Goal: Check status: Check status

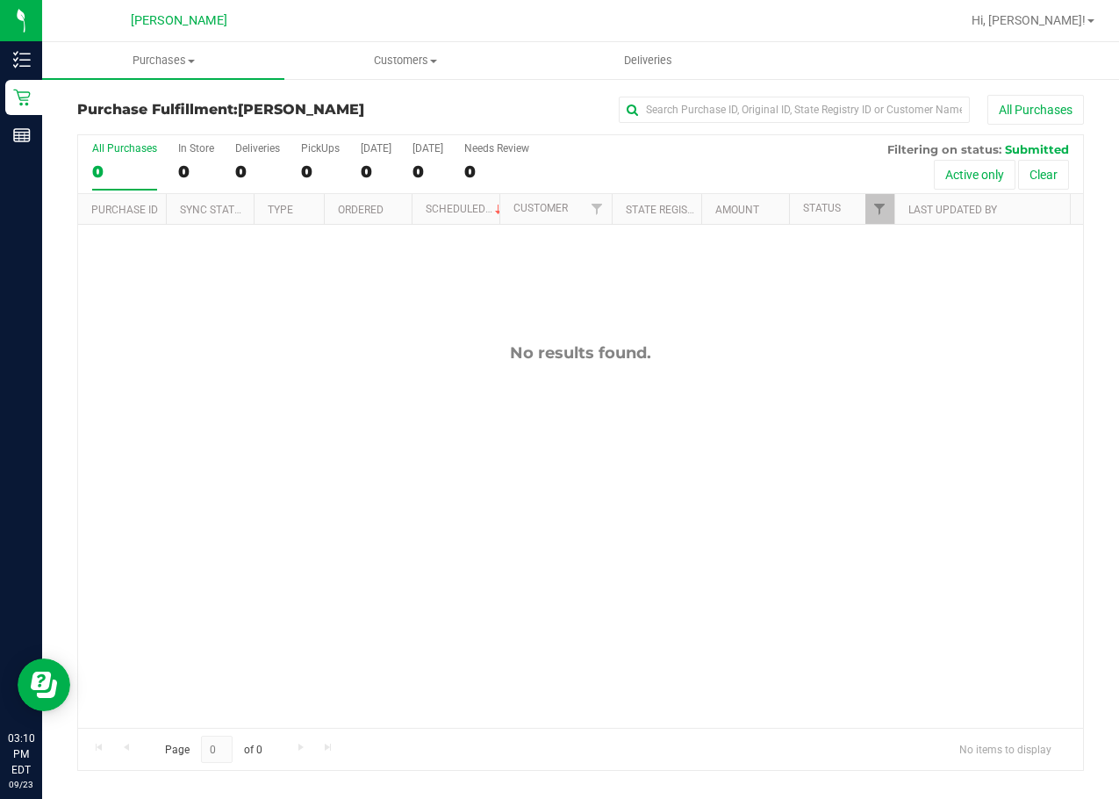
click at [648, 737] on div "Page 0 of 0 No items to display" at bounding box center [580, 749] width 1005 height 42
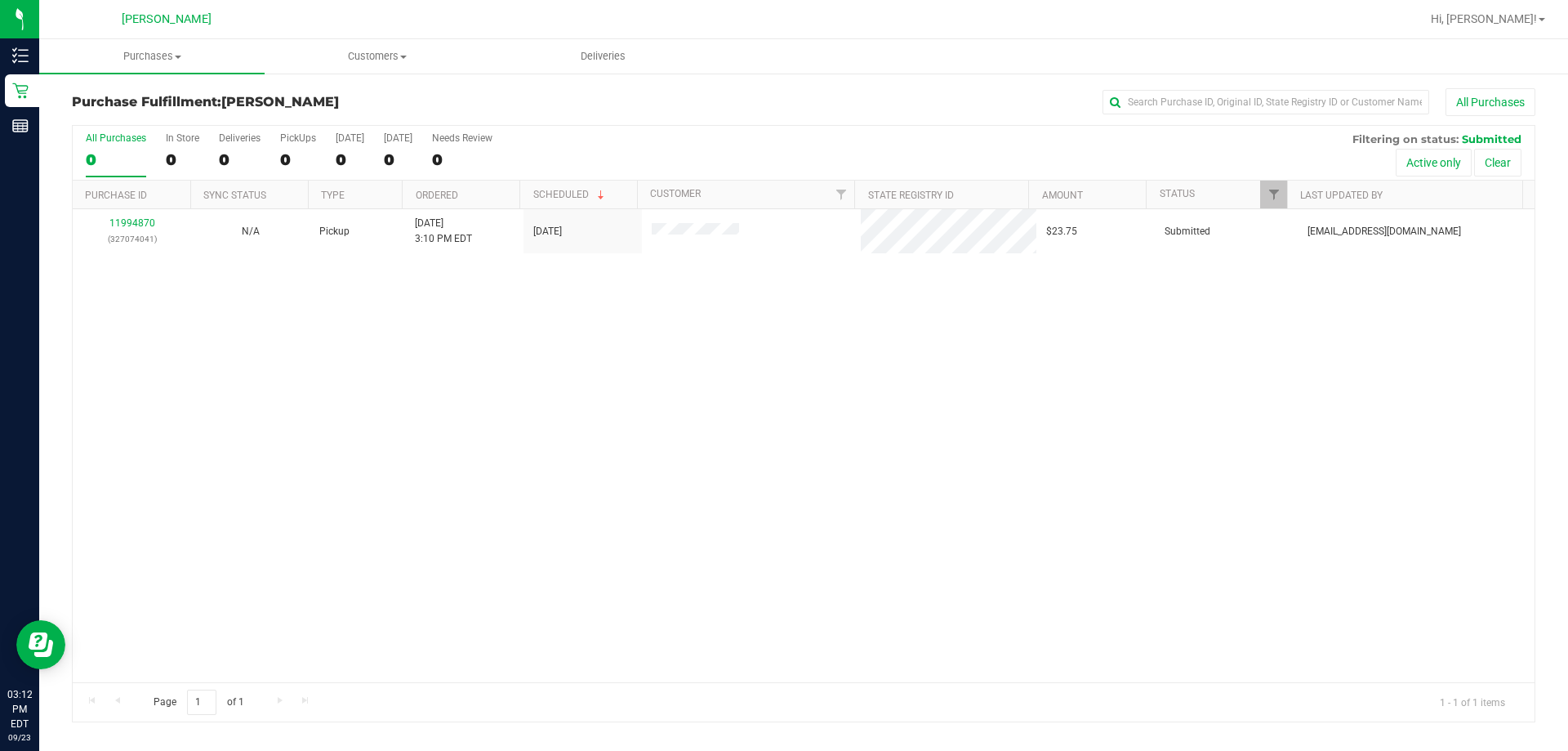
drag, startPoint x: 866, startPoint y: 382, endPoint x: 843, endPoint y: 385, distance: 23.2
click at [852, 384] on div "11994870 (327074041) N/A Pickup [DATE] 3:10 PM EDT 9/23/2025 $23.75 Submitted […" at bounding box center [803, 446] width 1461 height 473
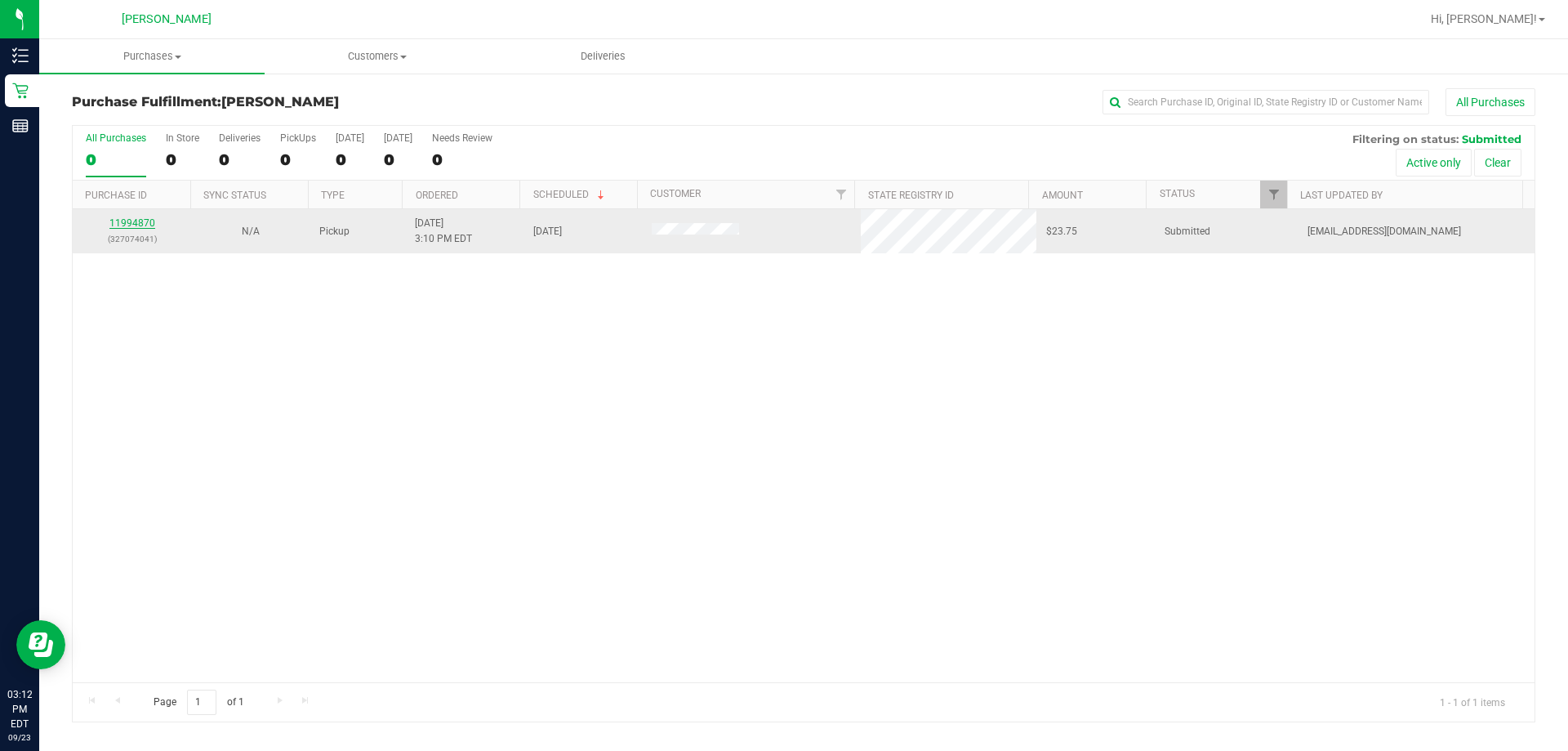
click at [130, 225] on link "11994870" at bounding box center [132, 223] width 46 height 11
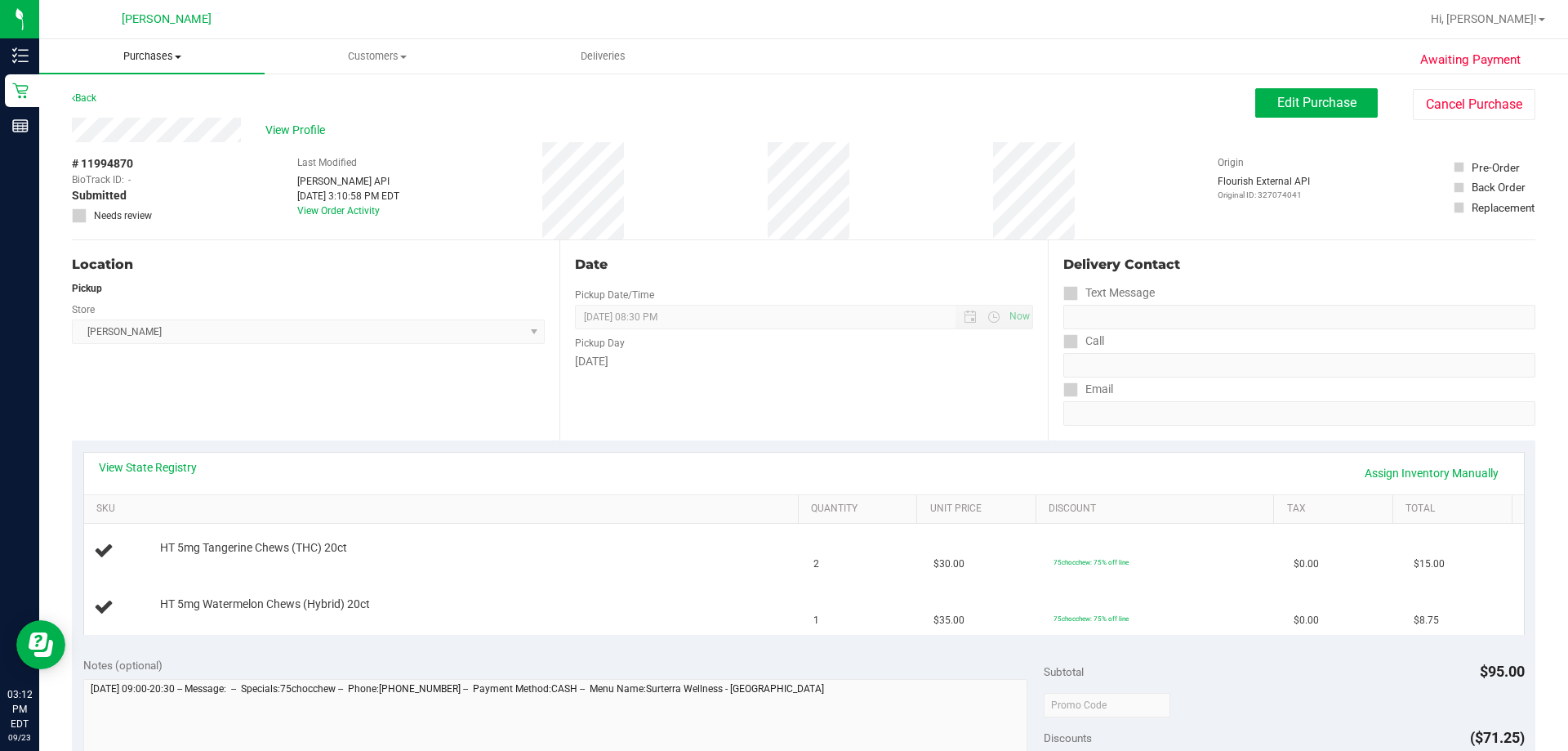
click at [157, 50] on span "Purchases" at bounding box center [152, 57] width 225 height 15
click at [106, 117] on span "Fulfillment" at bounding box center [89, 117] width 101 height 14
